Goal: Transaction & Acquisition: Obtain resource

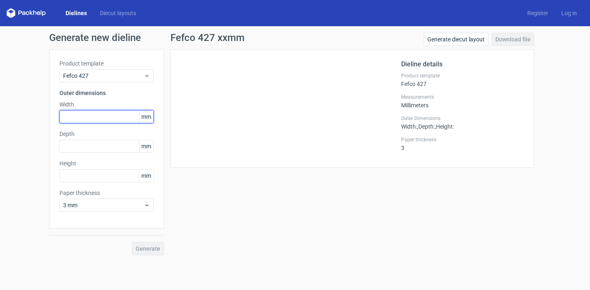
click at [111, 119] on input "text" at bounding box center [106, 116] width 94 height 13
type input "260"
type input "200"
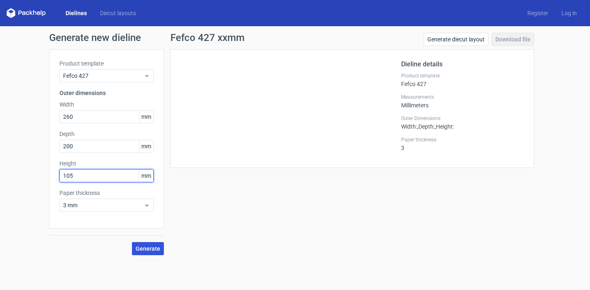
type input "105"
click at [148, 251] on span "Generate" at bounding box center [148, 249] width 25 height 6
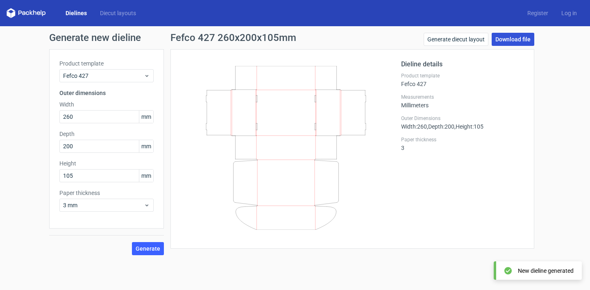
click at [513, 40] on link "Download file" at bounding box center [513, 39] width 43 height 13
